Goal: Find specific page/section: Find specific page/section

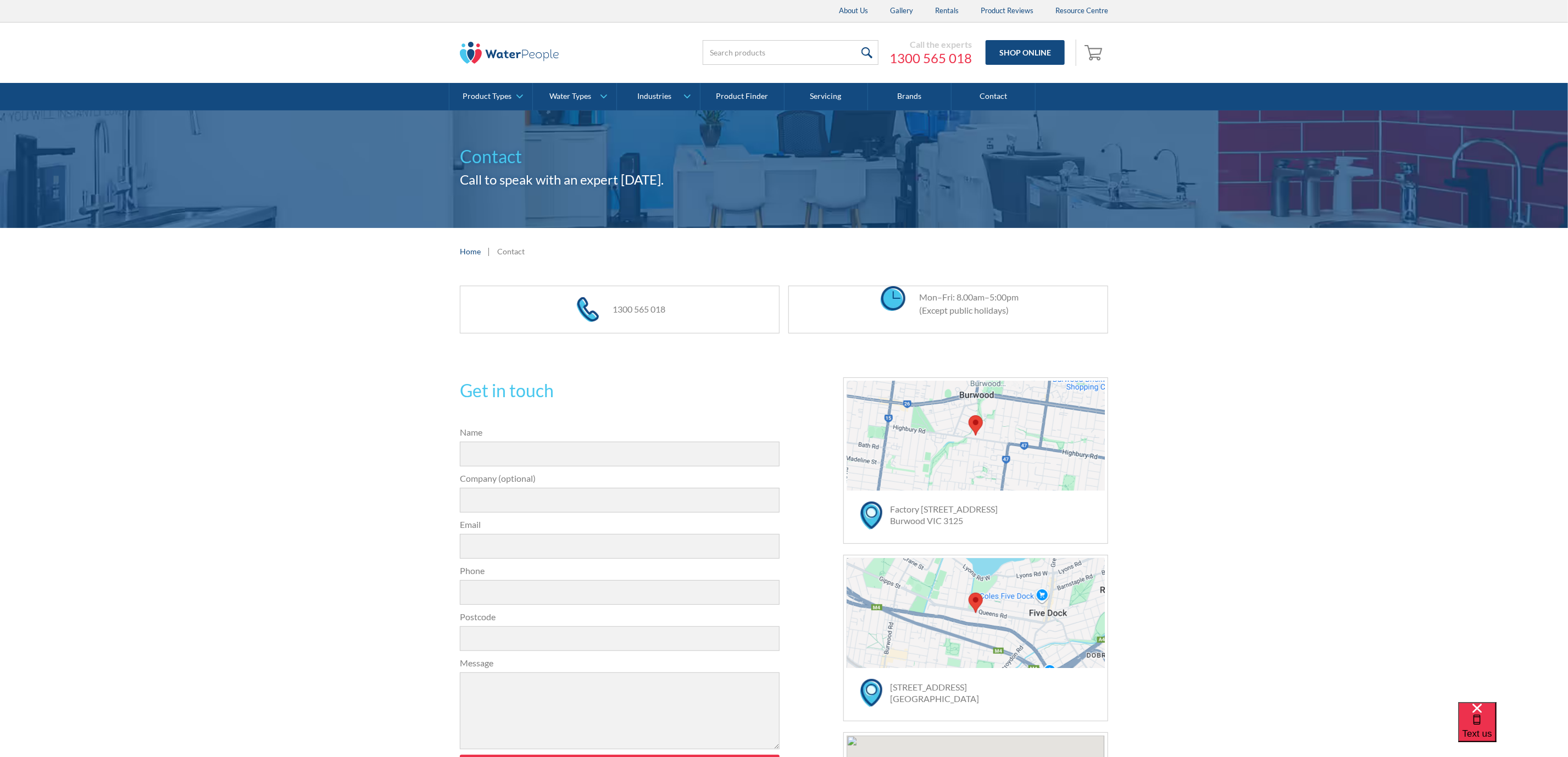
click at [903, 417] on div at bounding box center [976, 436] width 258 height 110
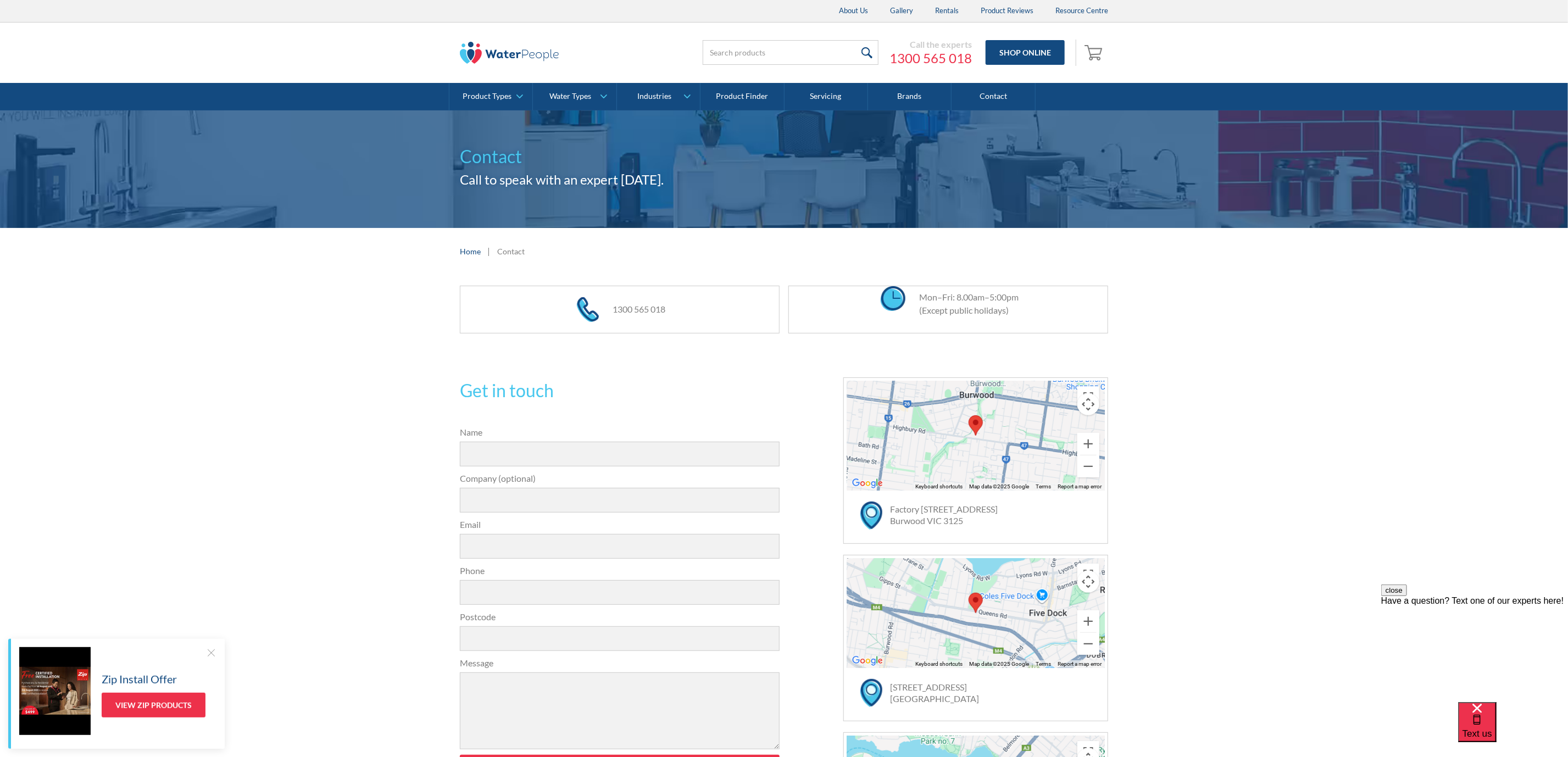
click at [240, 220] on div "Contact Call to speak with an expert today." at bounding box center [784, 169] width 1568 height 117
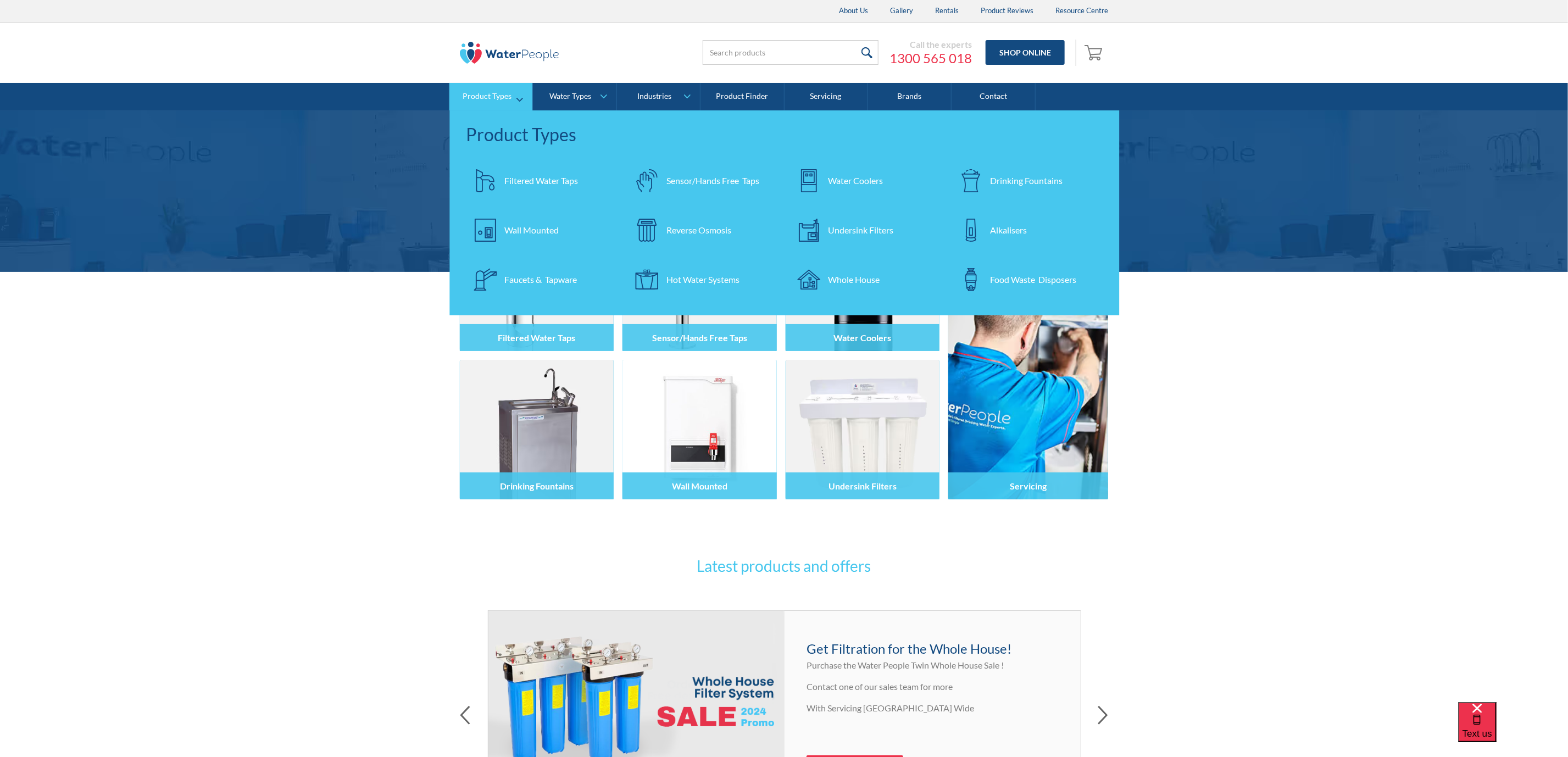
click at [742, 176] on div "Sensor/Hands Free Taps" at bounding box center [712, 180] width 93 height 13
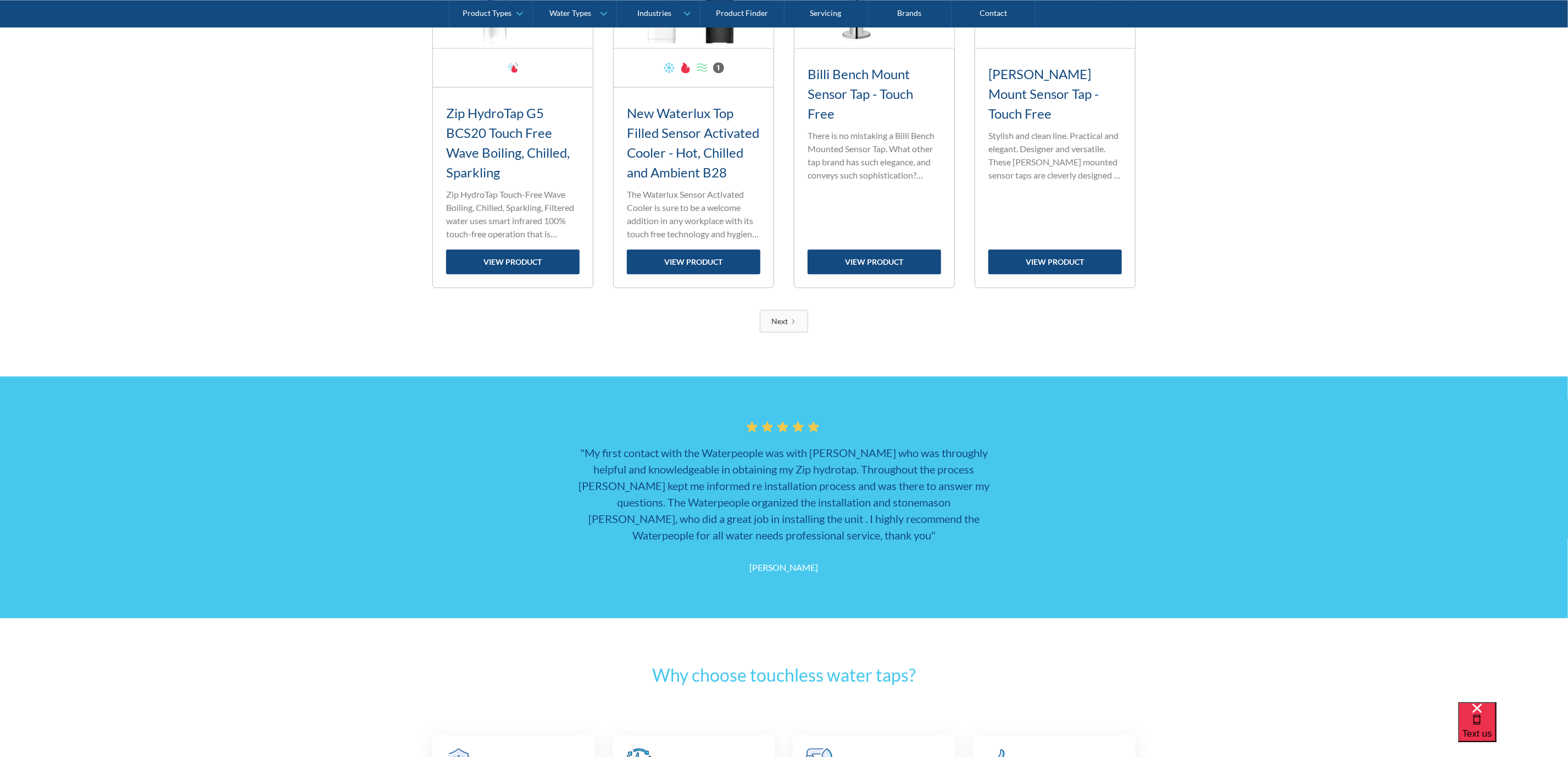
scroll to position [1623, 0]
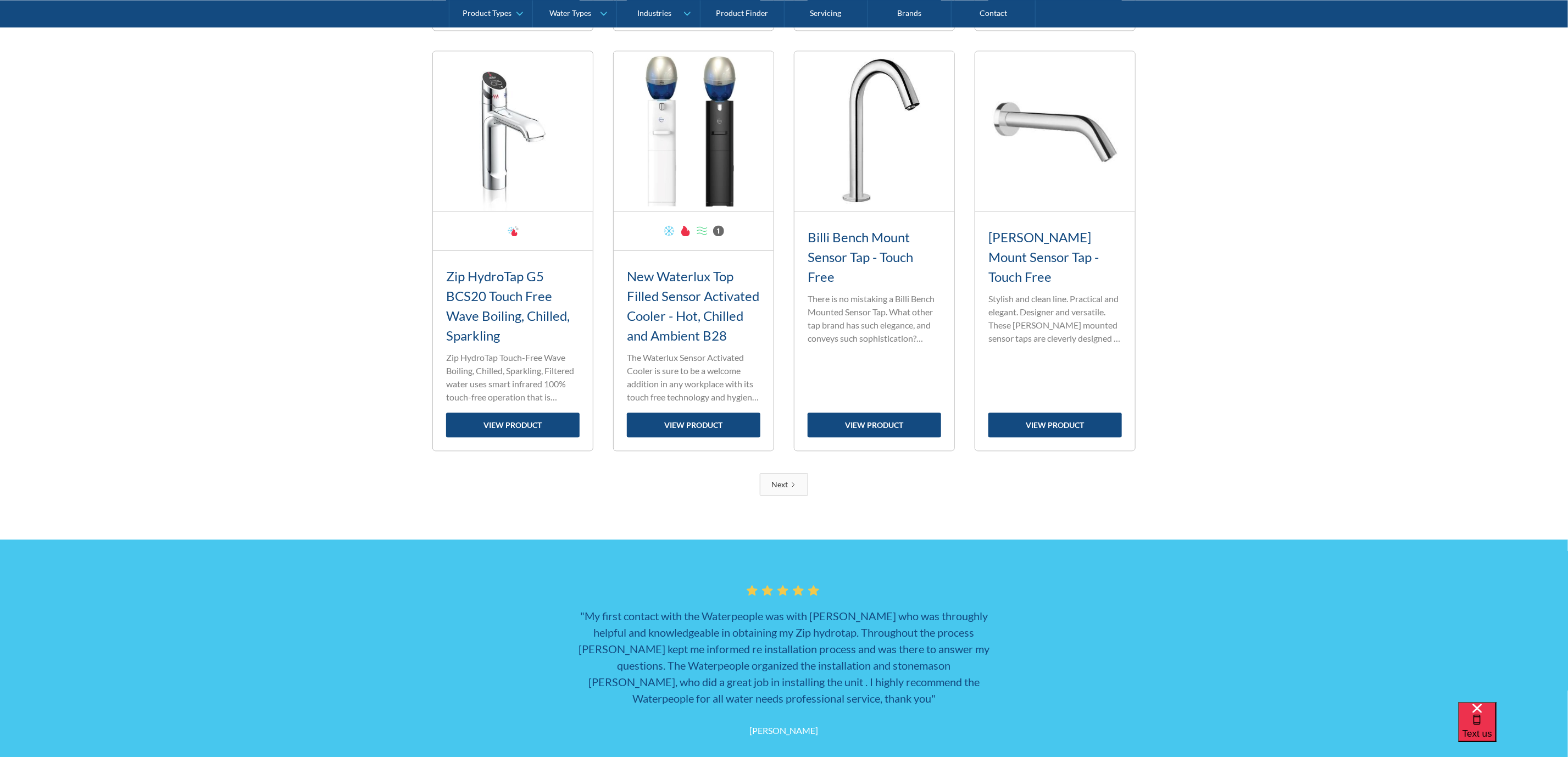
click at [781, 488] on div "Next" at bounding box center [779, 484] width 16 height 11
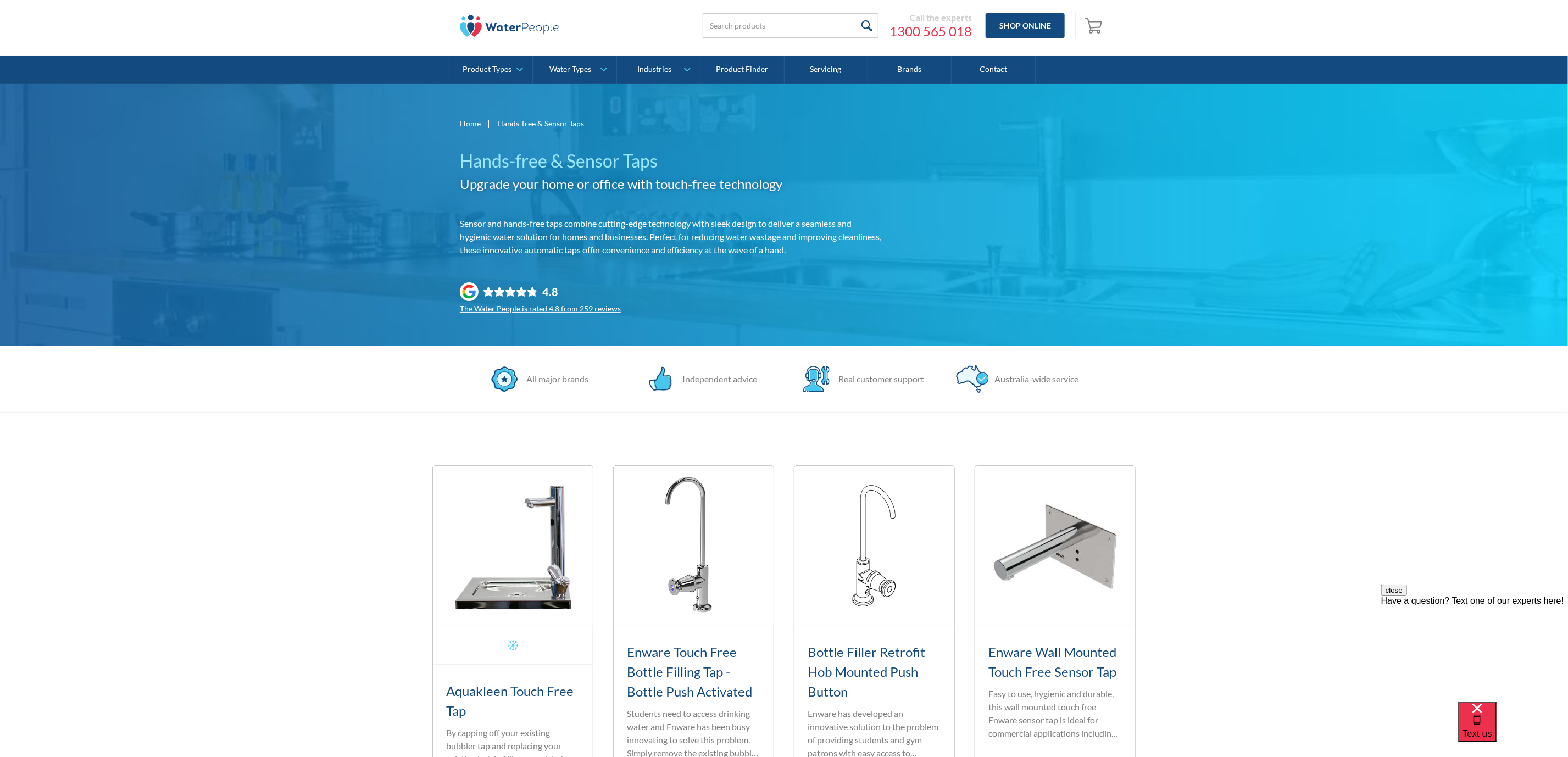
scroll to position [0, 0]
